Goal: Information Seeking & Learning: Compare options

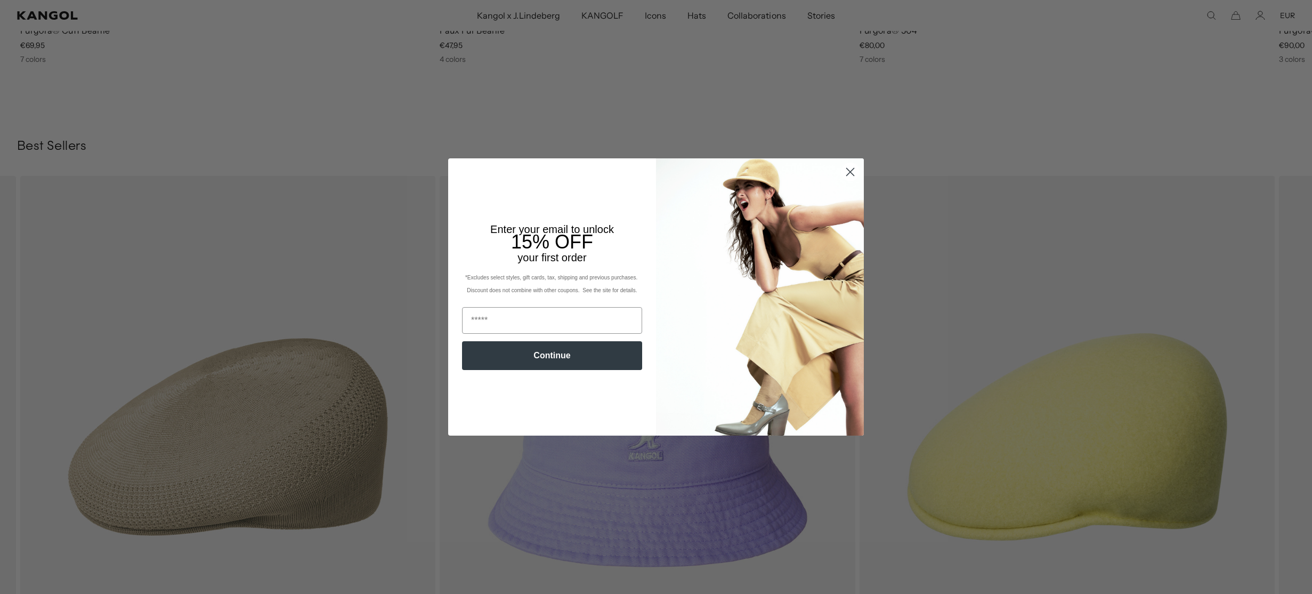
scroll to position [0, 220]
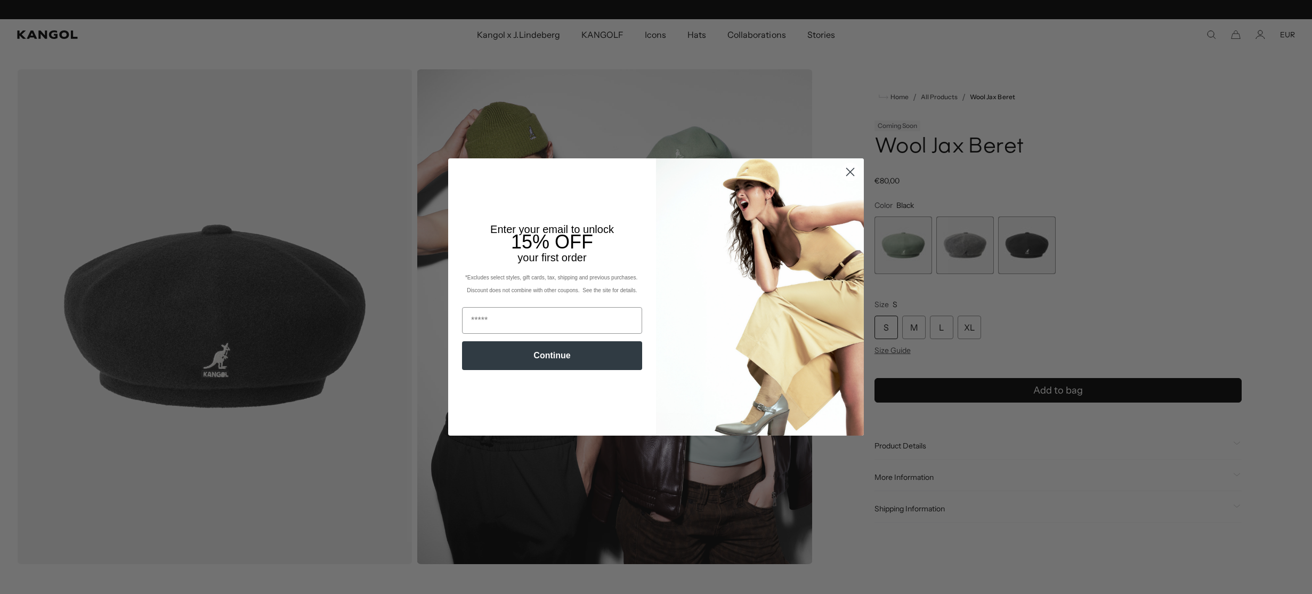
scroll to position [0, 220]
